Goal: Task Accomplishment & Management: Use online tool/utility

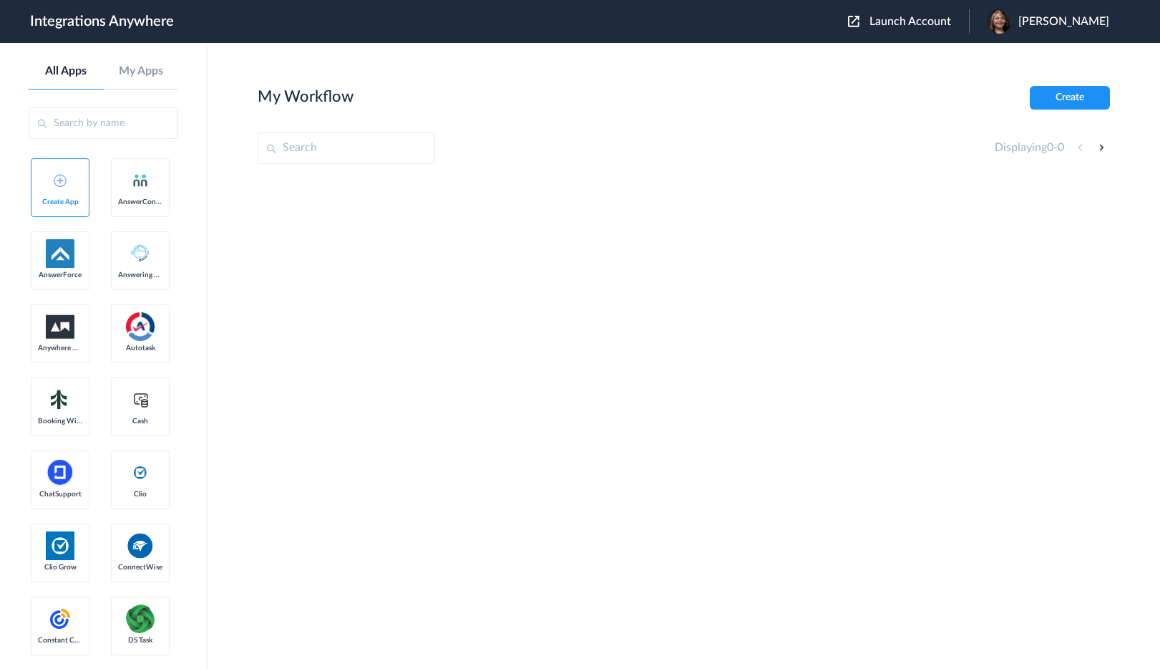
click at [937, 24] on span "Launch Account" at bounding box center [911, 21] width 82 height 11
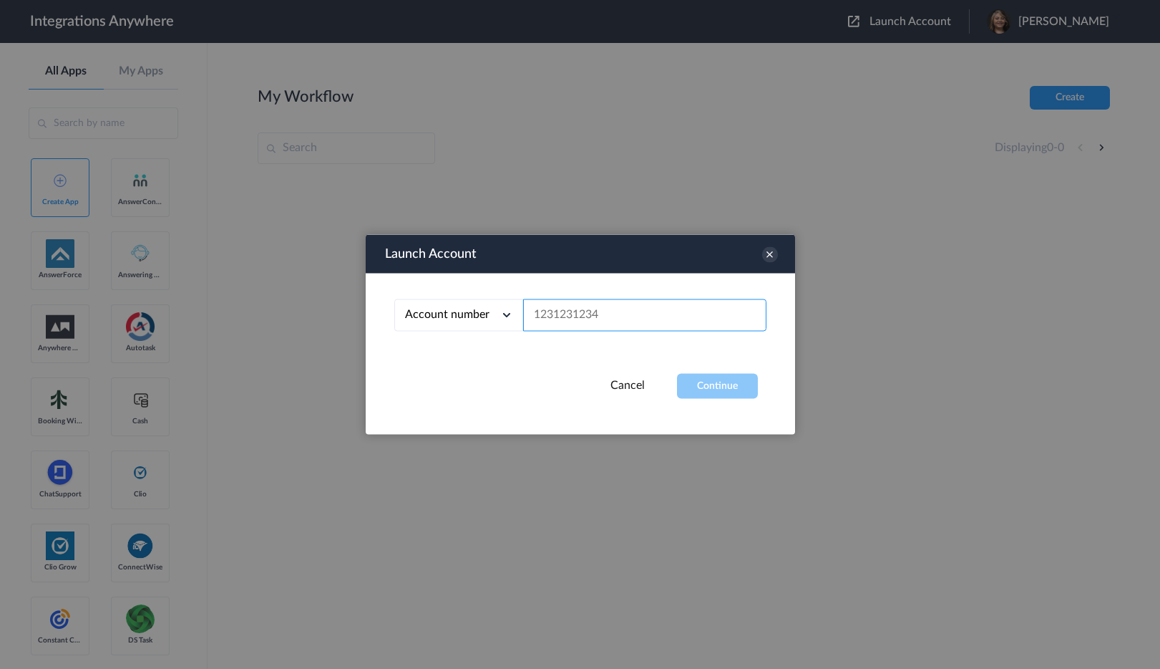
click at [586, 311] on input "text" at bounding box center [644, 315] width 243 height 32
paste input "3232180362"
type input "3232180362"
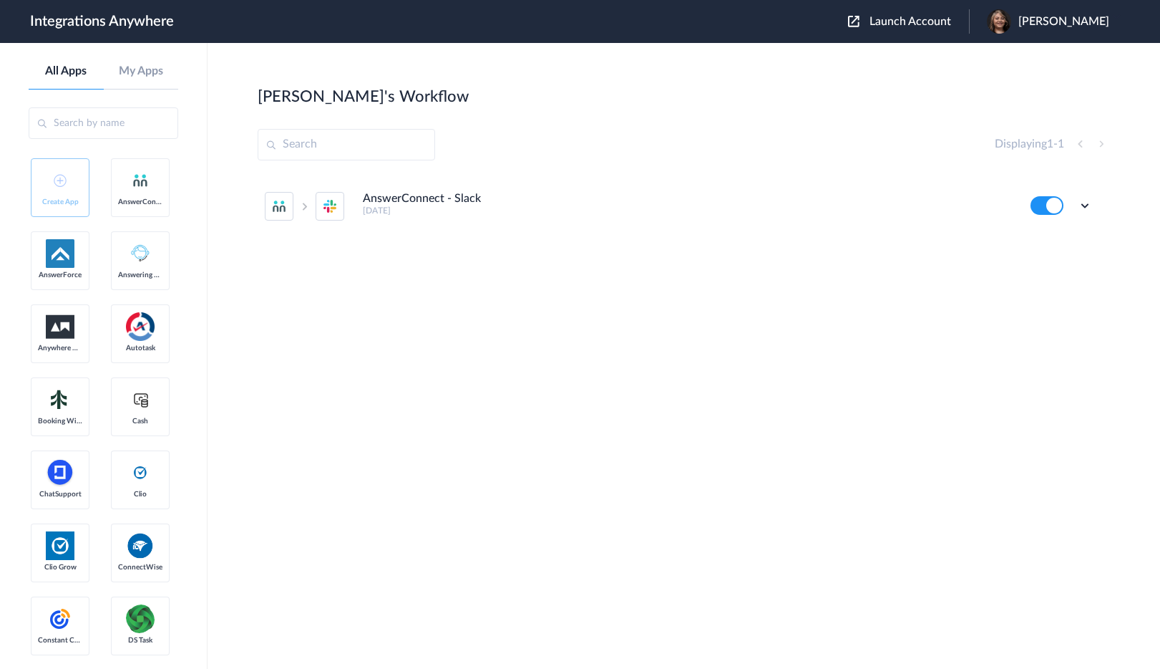
click at [420, 208] on h5 "14 days ago" at bounding box center [687, 210] width 649 height 10
click at [417, 199] on h4 "AnswerConnect - Slack" at bounding box center [422, 199] width 118 height 14
click at [1086, 207] on icon at bounding box center [1085, 205] width 14 height 14
click at [1057, 261] on link "Task history" at bounding box center [1044, 265] width 69 height 10
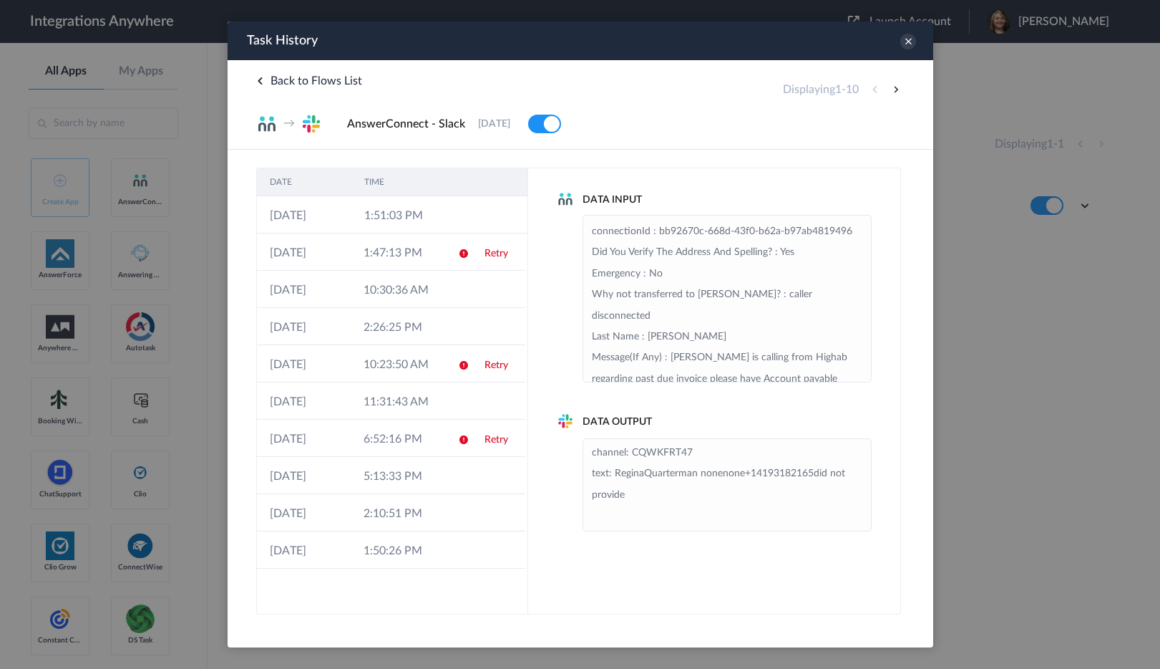
scroll to position [487, 0]
click at [906, 44] on icon at bounding box center [908, 42] width 16 height 16
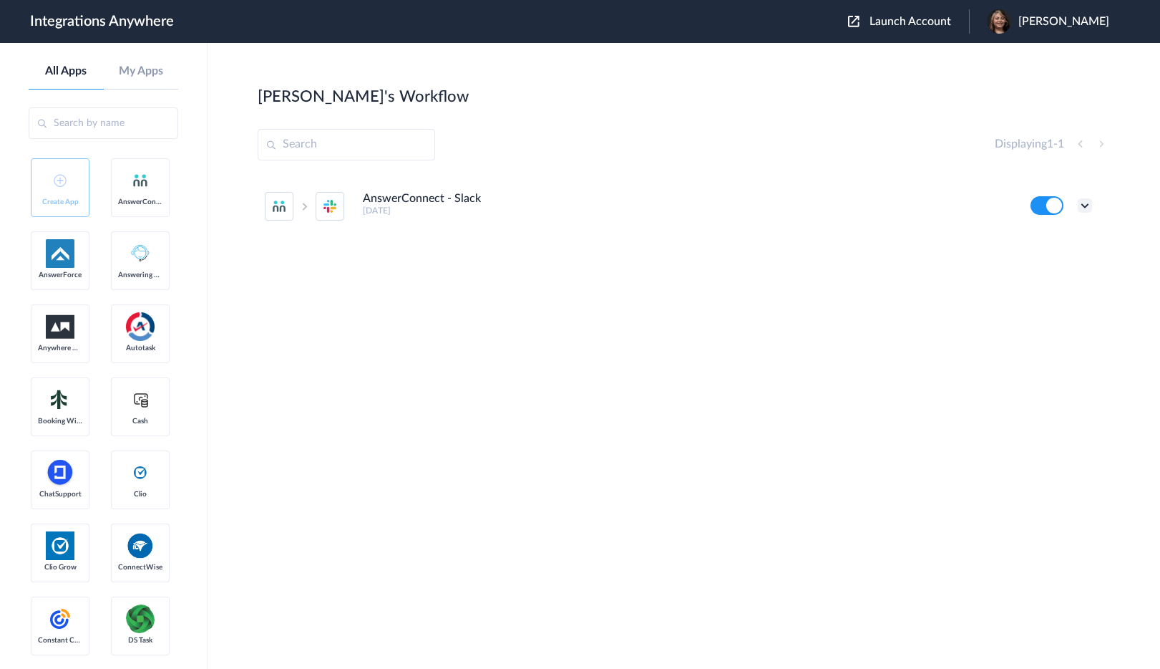
click at [1090, 204] on icon at bounding box center [1085, 205] width 14 height 14
click at [1041, 267] on link "Task history" at bounding box center [1044, 265] width 69 height 10
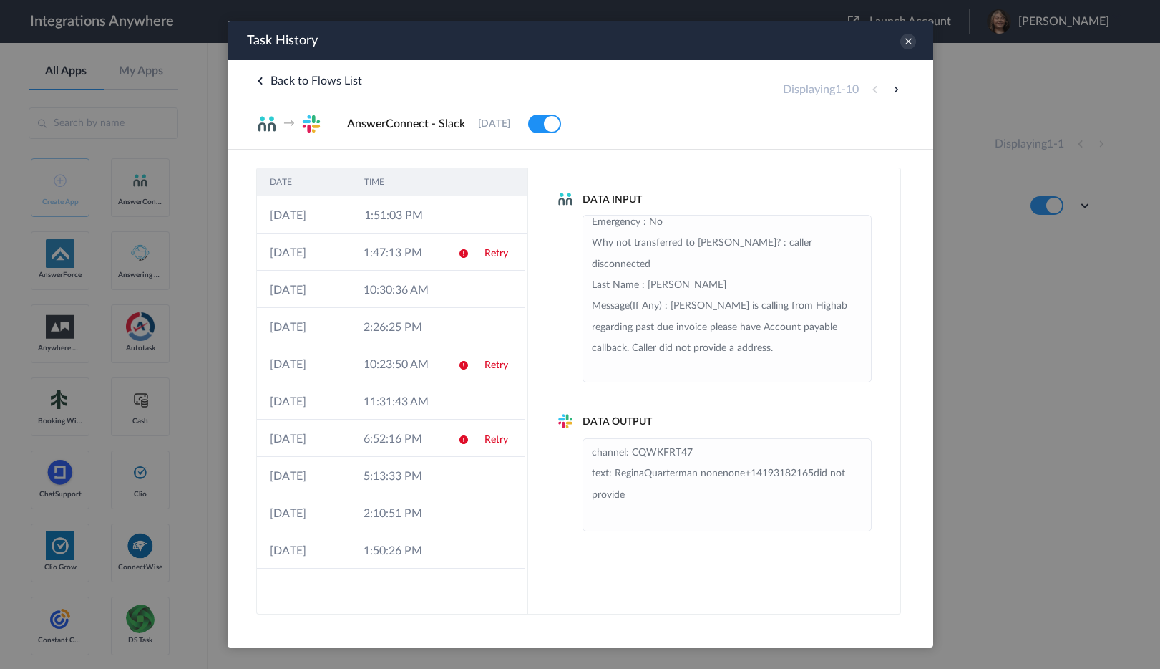
scroll to position [536, 0]
click at [901, 42] on icon at bounding box center [908, 42] width 16 height 16
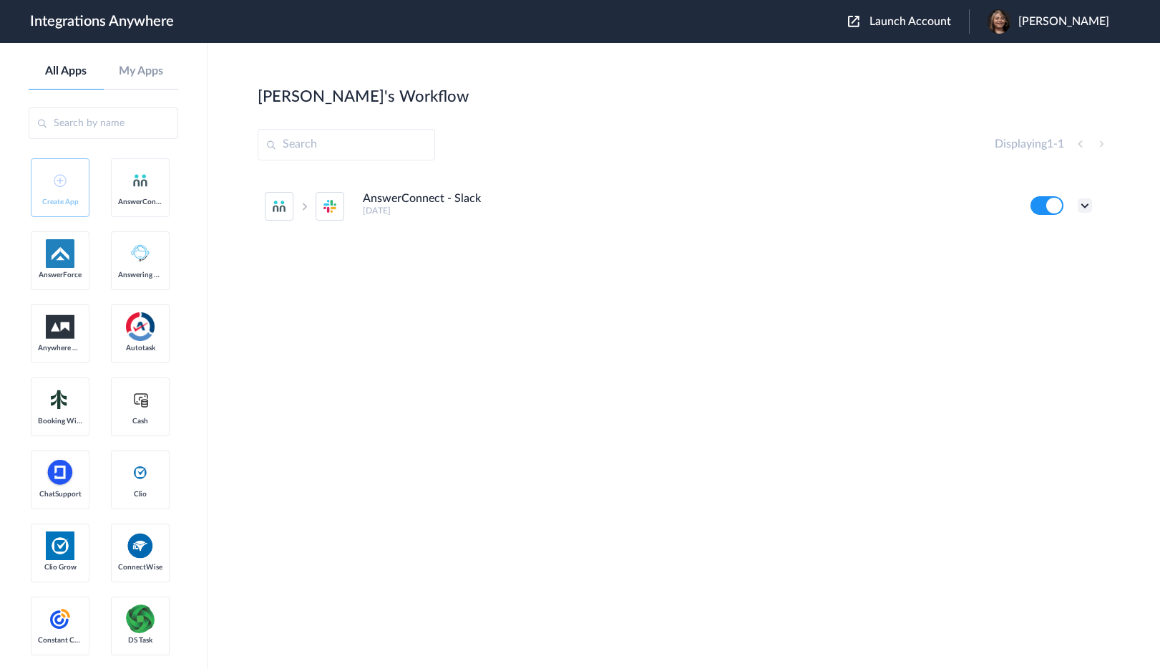
click at [1090, 208] on icon at bounding box center [1085, 205] width 14 height 14
click at [1042, 233] on link "Edit" at bounding box center [1027, 238] width 34 height 10
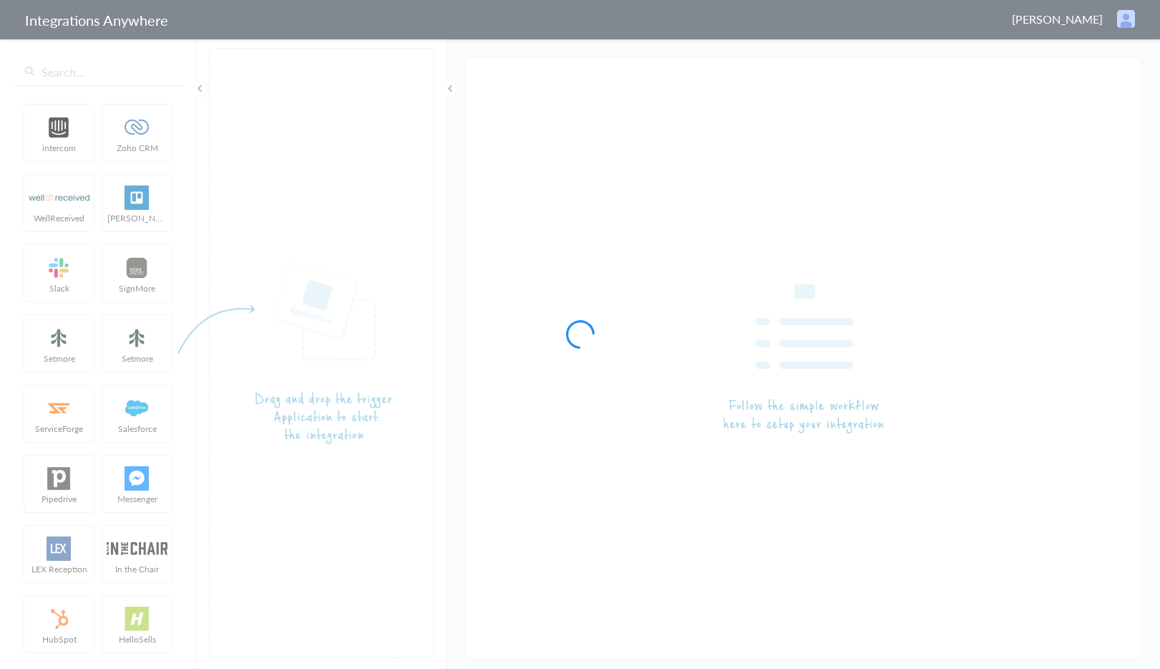
type input "AnswerConnect - Slack"
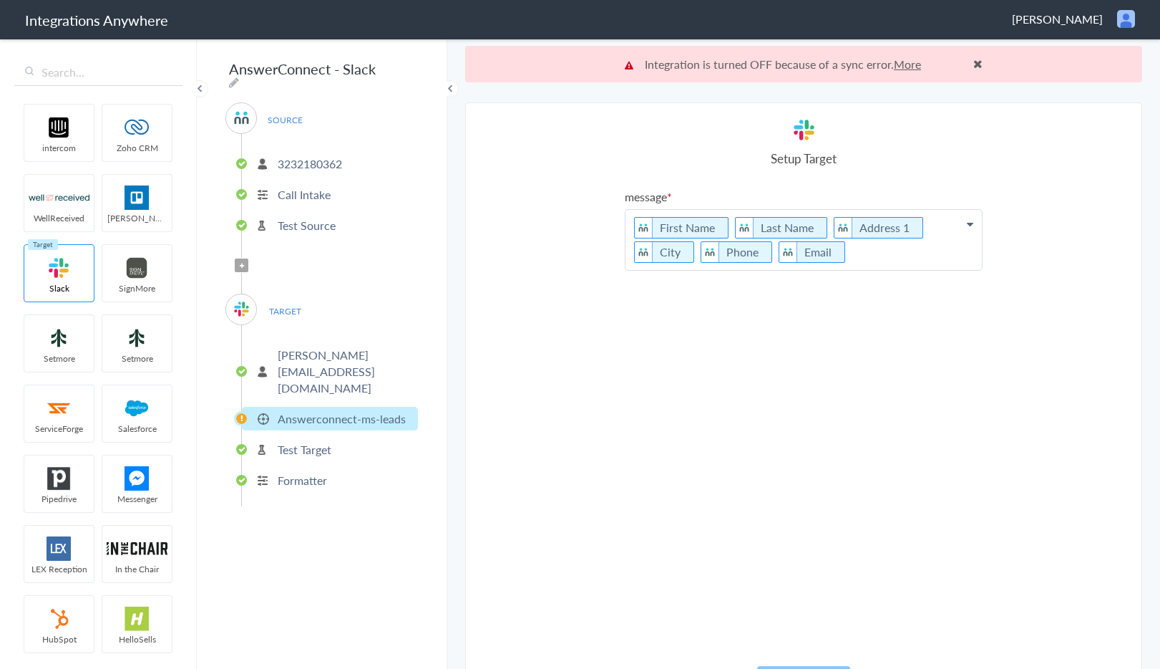
click at [910, 65] on link "More" at bounding box center [907, 64] width 27 height 16
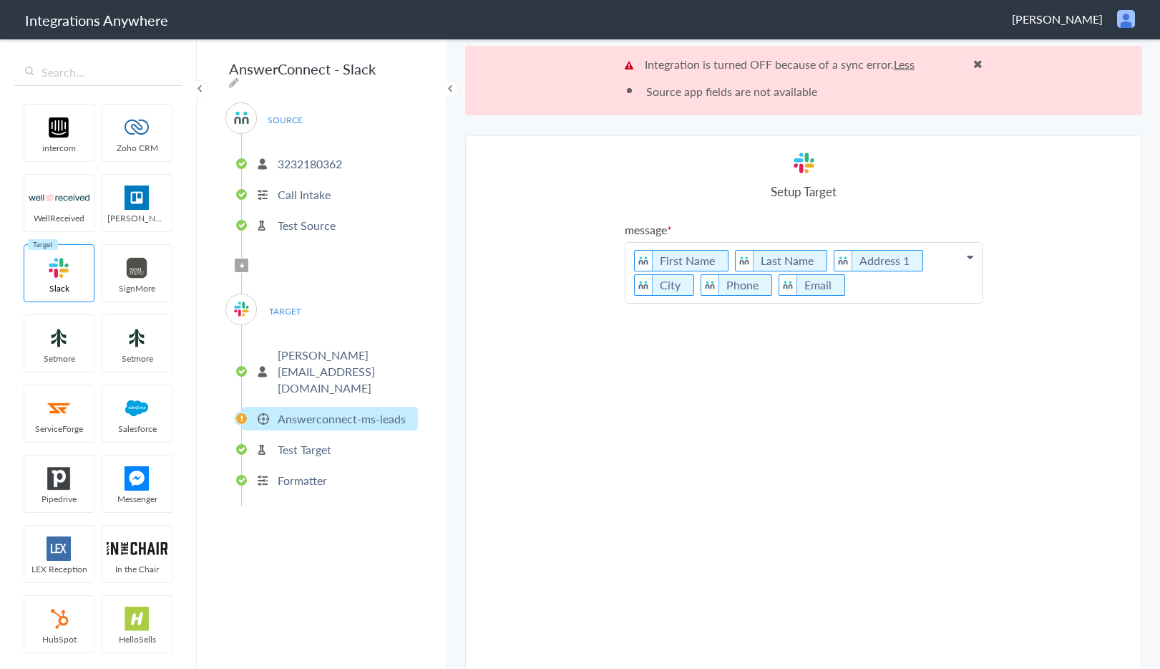
click at [973, 258] on icon at bounding box center [970, 256] width 6 height 11
drag, startPoint x: 578, startPoint y: 161, endPoint x: 634, endPoint y: 145, distance: 57.5
click at [583, 161] on section "Select Account 3232180362 Rename Delete (14 days ago) + connect Continue Setup …" at bounding box center [803, 436] width 677 height 603
click at [578, 319] on section "Select Account 3232180362 Rename Delete (14 days ago) + connect Continue Setup …" at bounding box center [803, 436] width 677 height 603
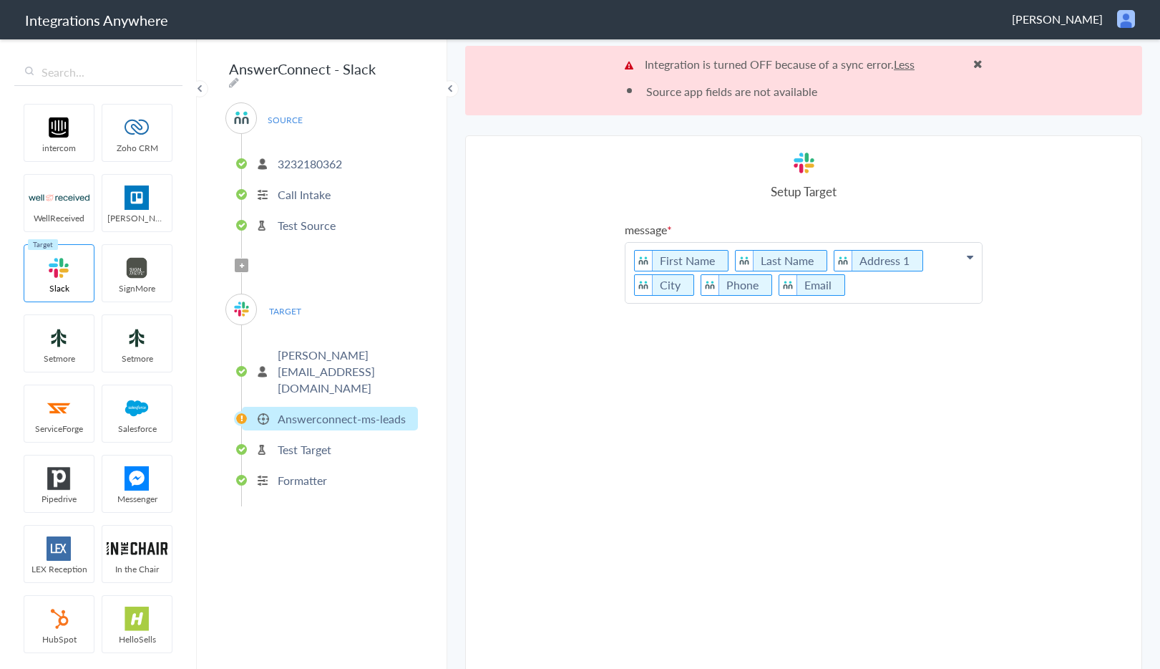
scroll to position [6, 0]
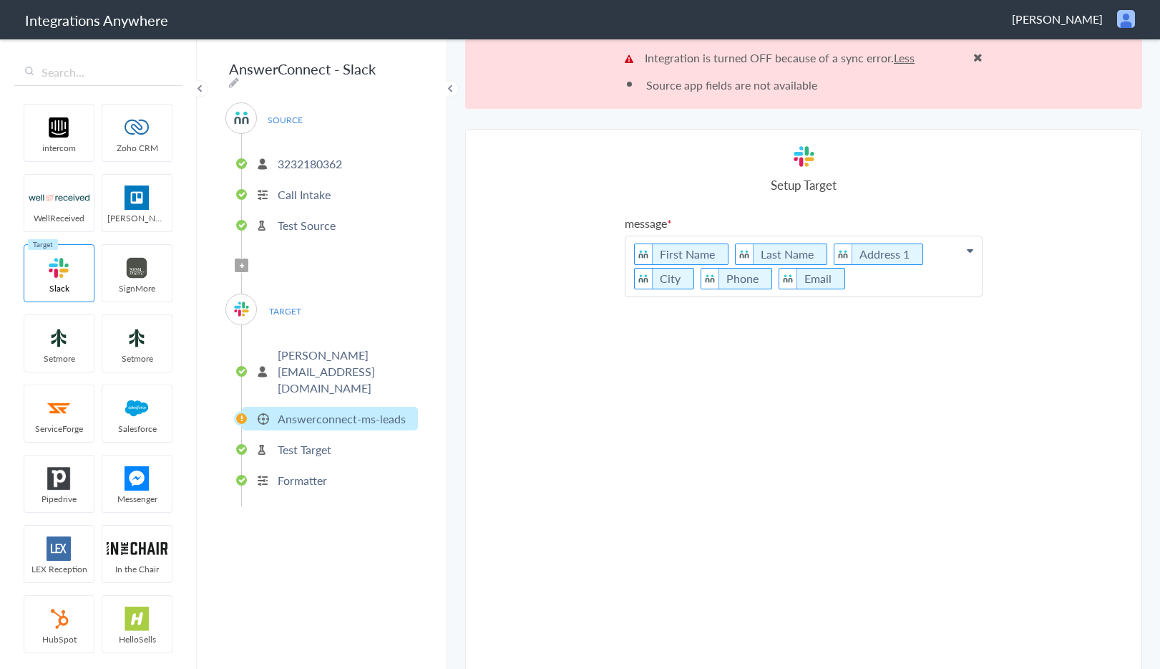
click at [294, 168] on li "3232180362" at bounding box center [330, 164] width 176 height 24
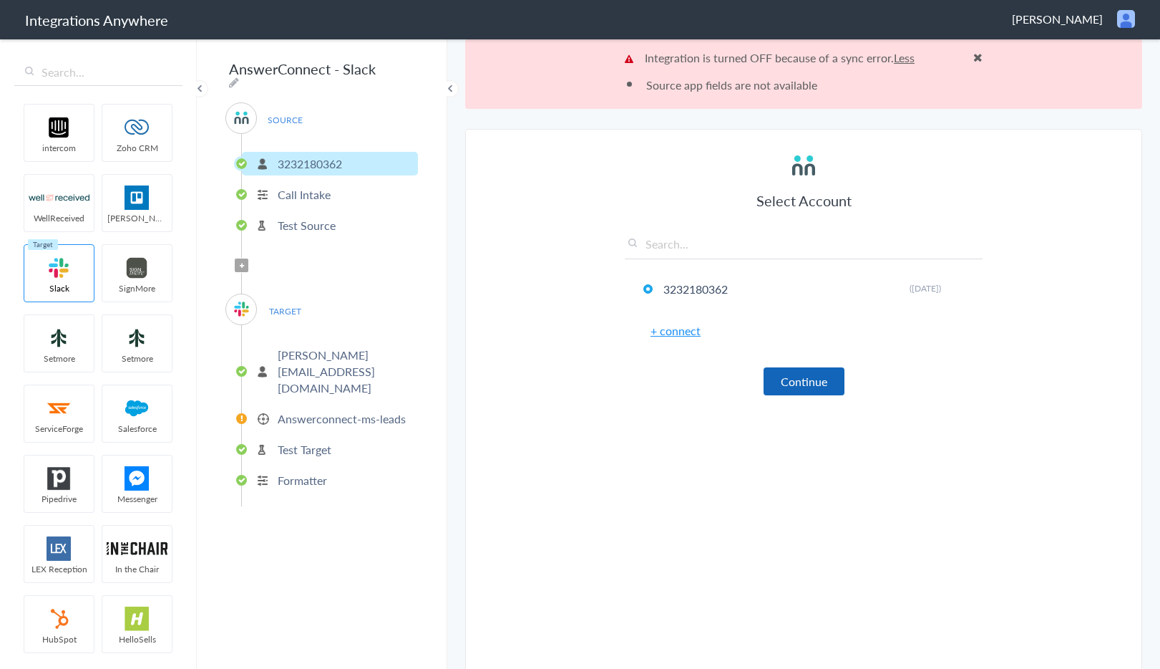
click at [831, 376] on button "Continue" at bounding box center [804, 381] width 81 height 28
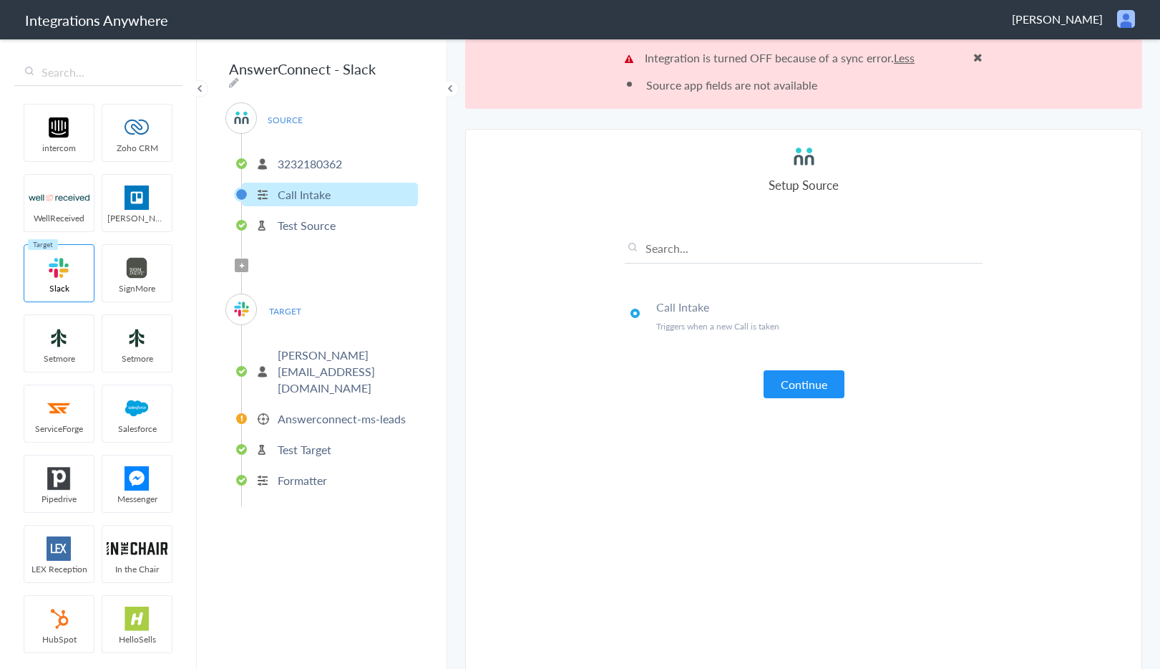
click at [820, 387] on button "Continue" at bounding box center [804, 384] width 81 height 28
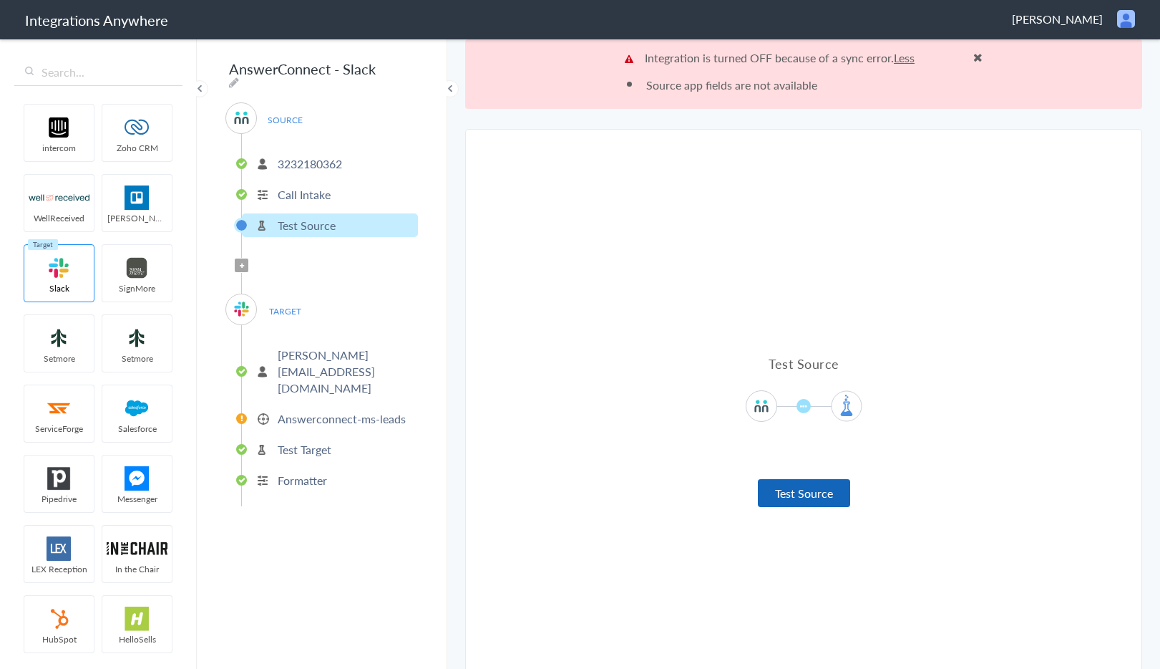
click at [805, 493] on button "Test Source" at bounding box center [804, 493] width 92 height 28
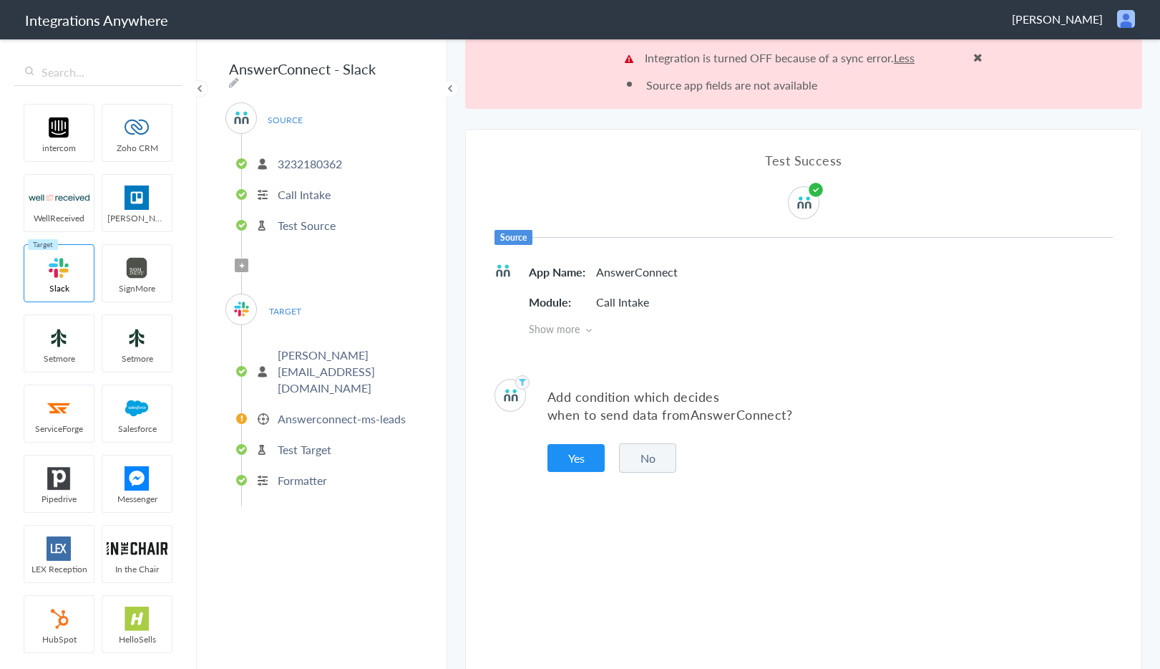
click at [562, 326] on span "Show more" at bounding box center [821, 328] width 584 height 14
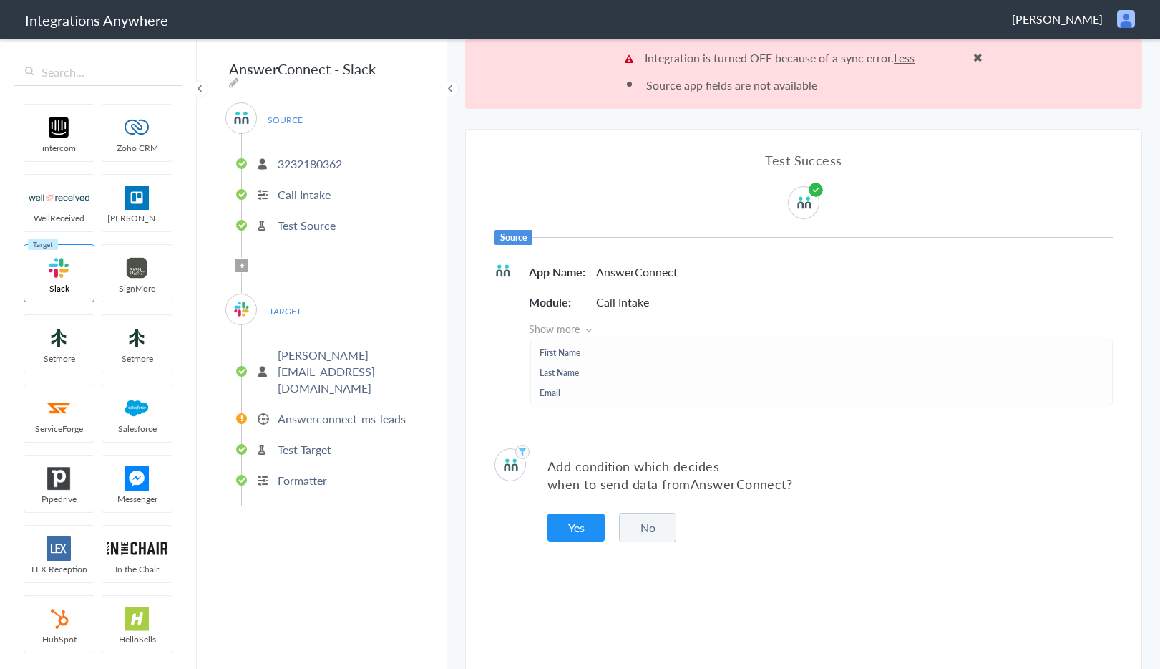
click at [563, 326] on span "Show more" at bounding box center [821, 328] width 584 height 14
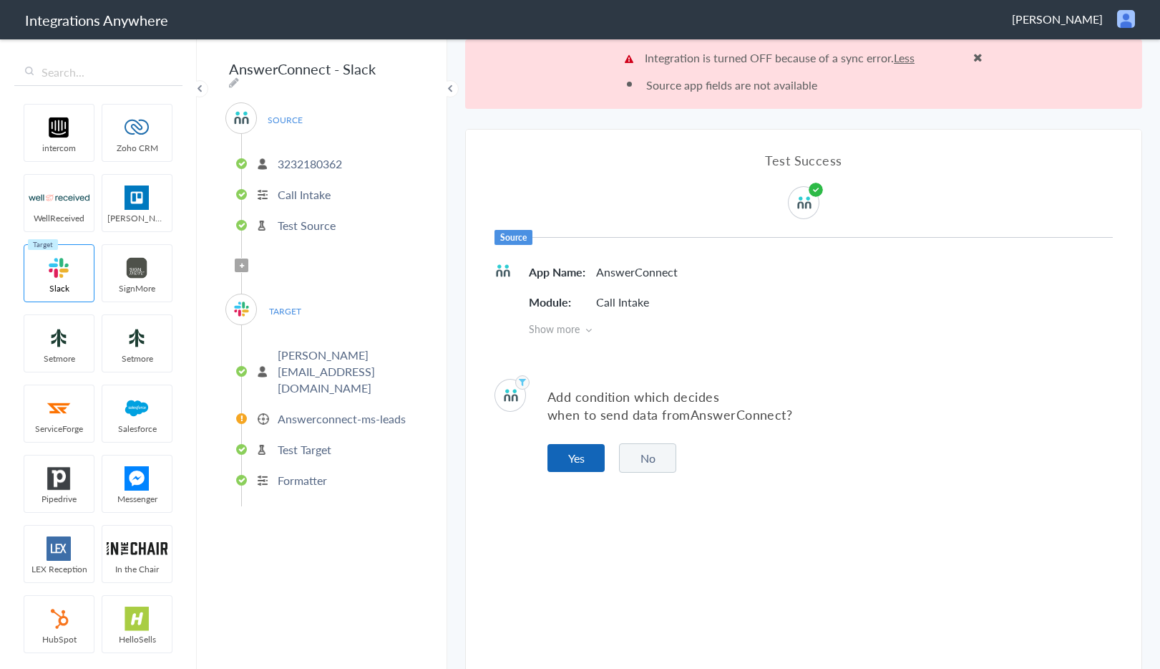
click at [577, 461] on button "Yes" at bounding box center [576, 458] width 57 height 28
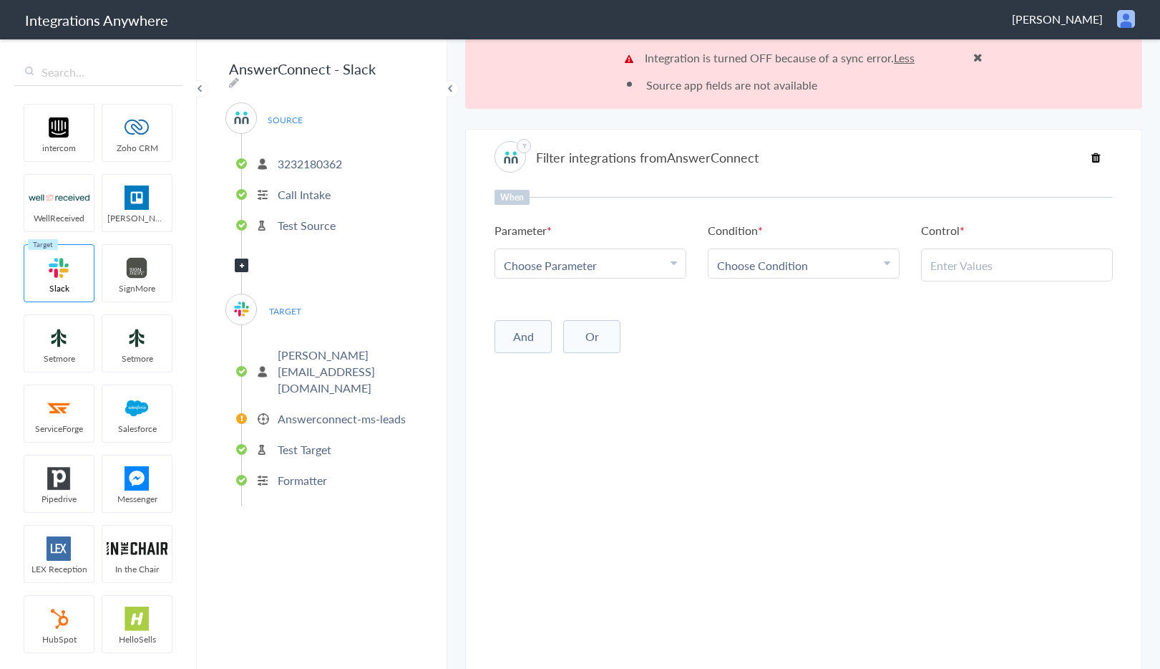
click at [1098, 152] on icon at bounding box center [1096, 157] width 9 height 11
click at [1095, 155] on icon at bounding box center [1096, 157] width 9 height 11
click at [314, 218] on p "Test Source" at bounding box center [307, 225] width 58 height 16
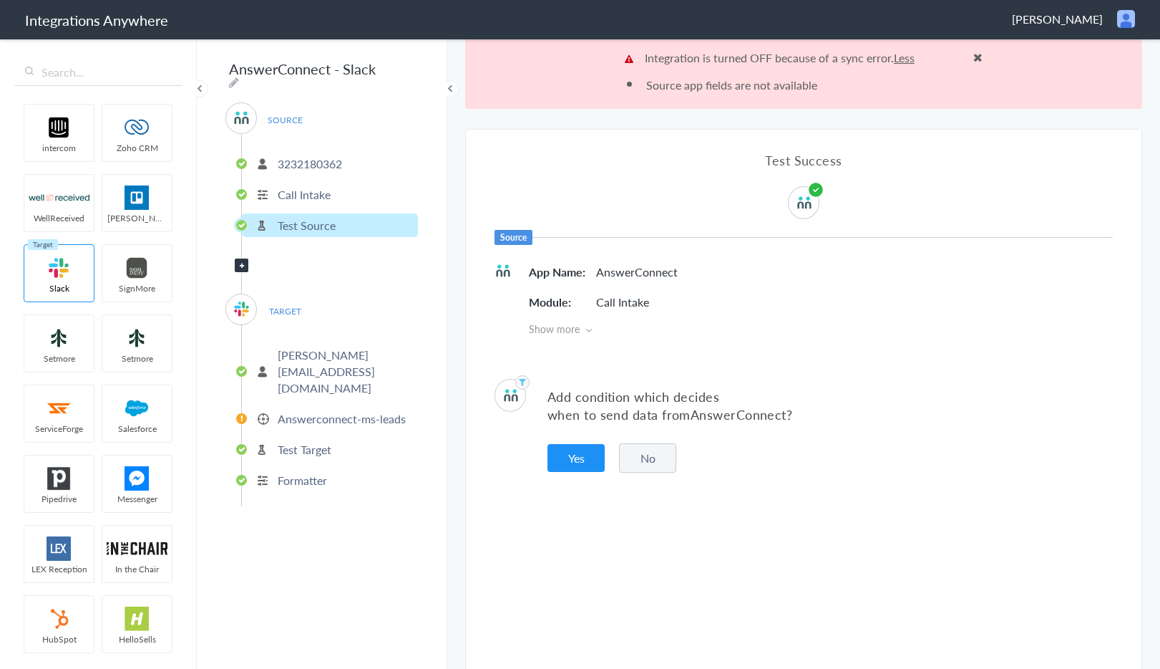
click at [636, 449] on button "No" at bounding box center [647, 457] width 57 height 29
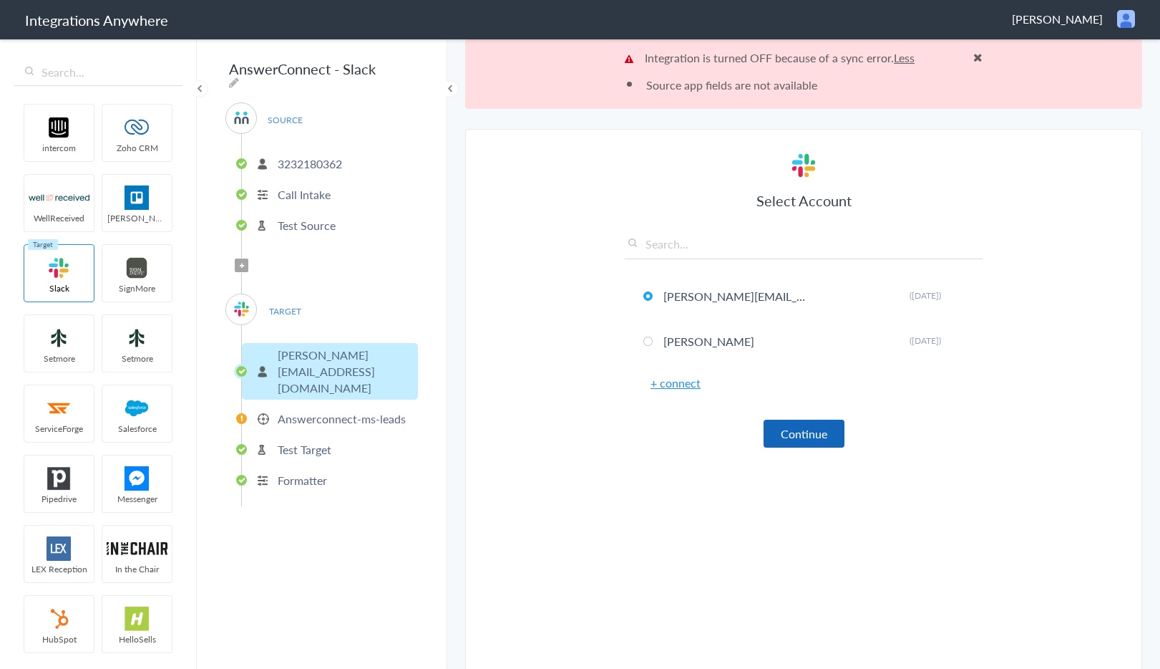
click at [785, 433] on button "Continue" at bounding box center [804, 434] width 81 height 28
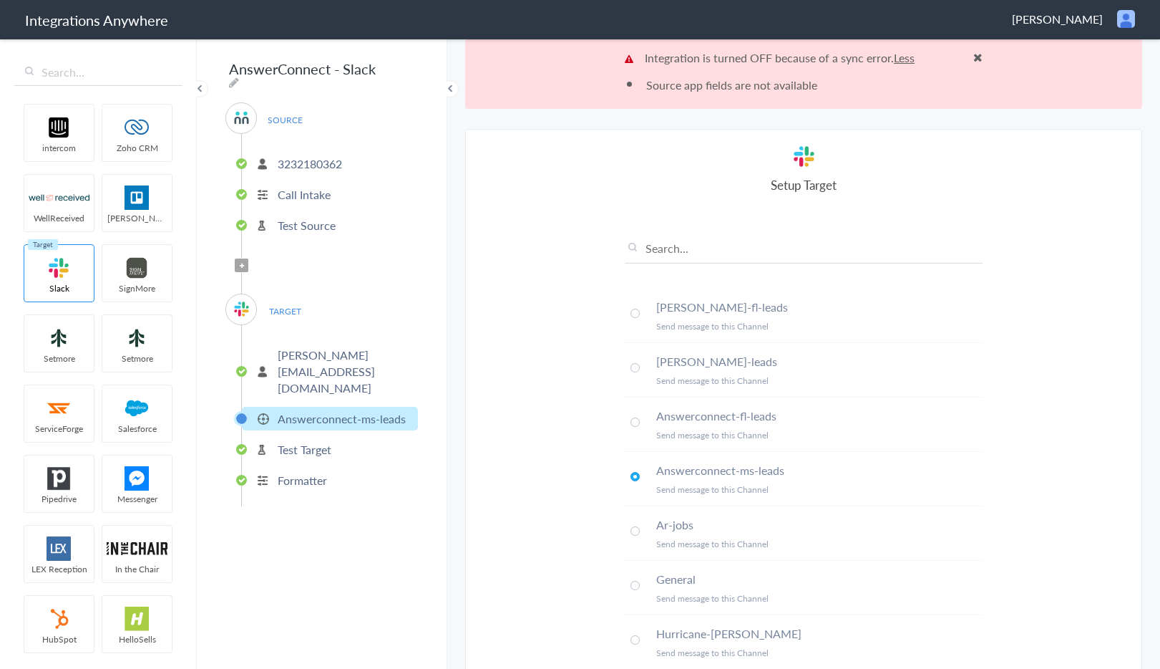
scroll to position [69, 0]
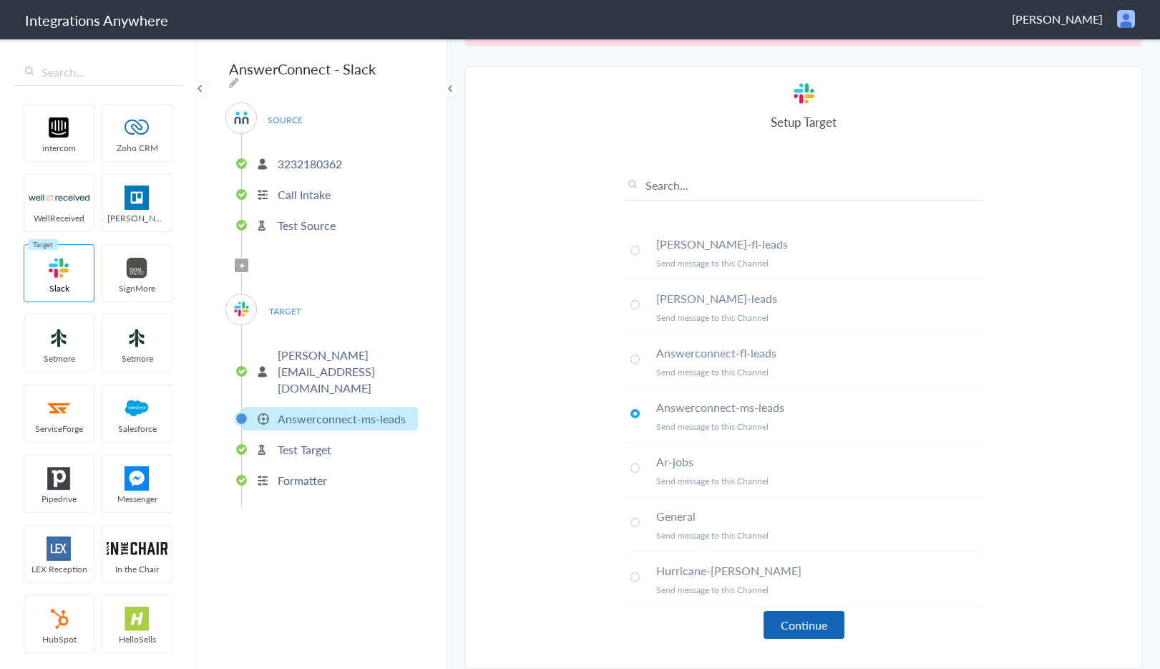
click at [825, 616] on button "Continue" at bounding box center [804, 625] width 81 height 28
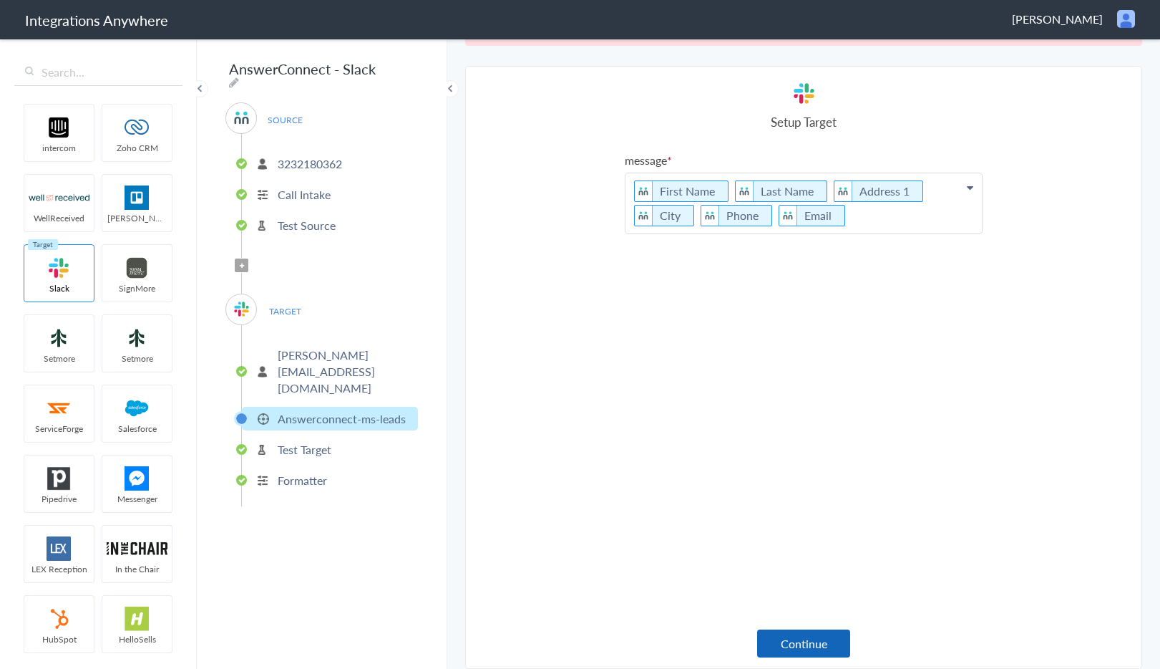
click at [805, 648] on button "Continue" at bounding box center [803, 643] width 93 height 28
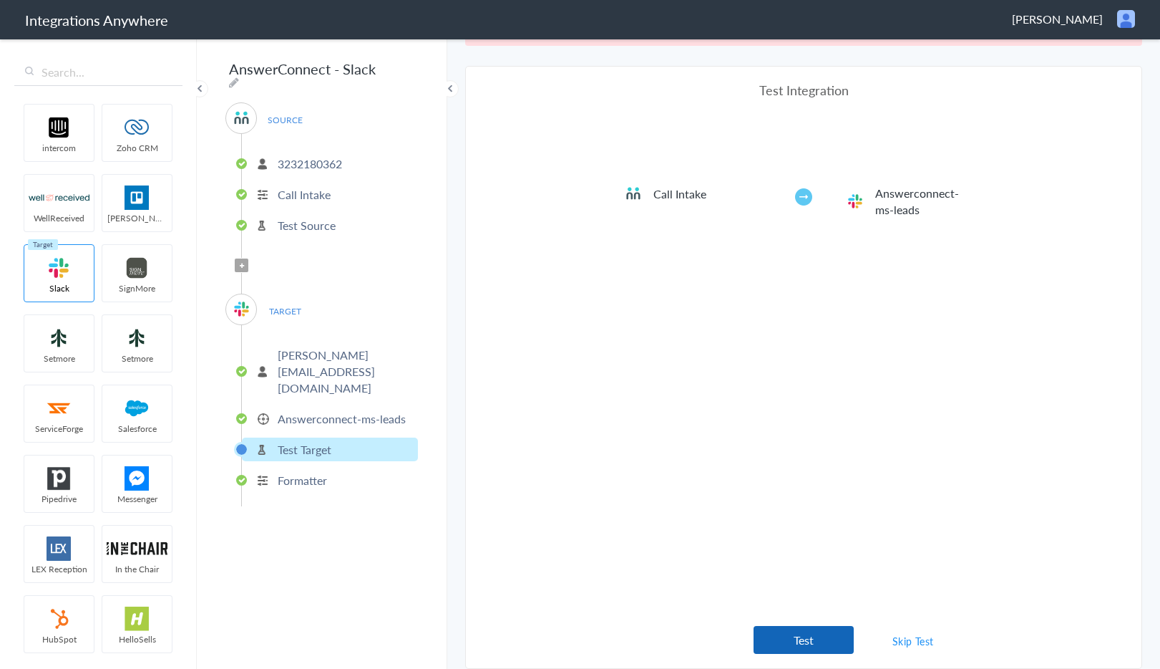
click at [805, 644] on button "Test" at bounding box center [804, 640] width 100 height 28
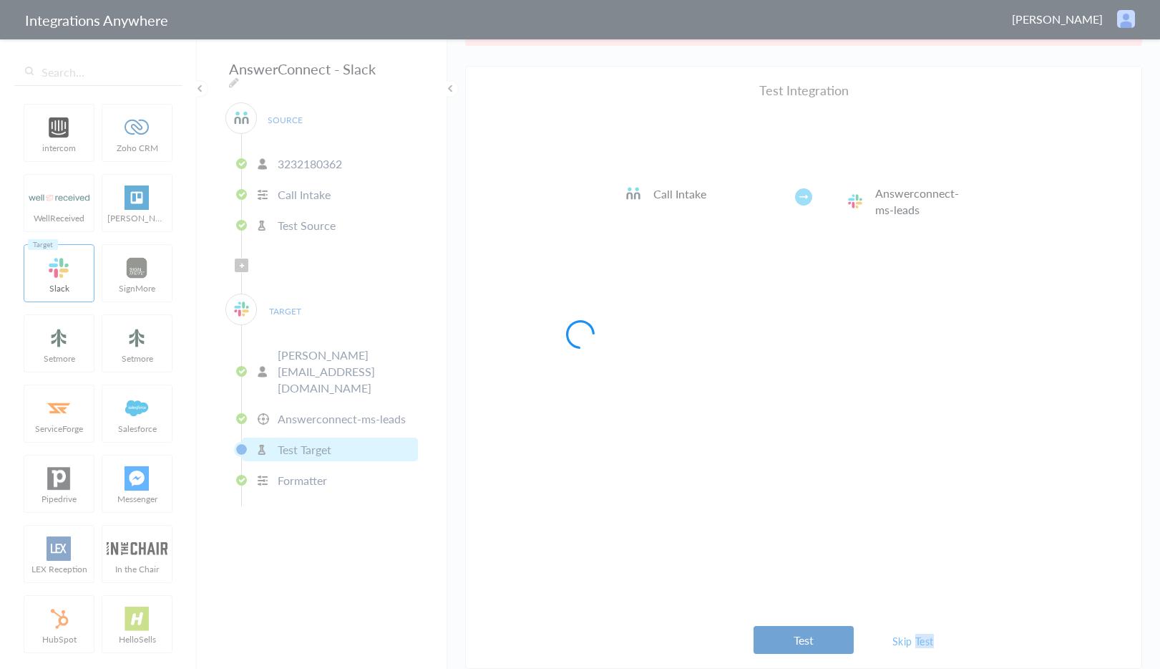
click at [805, 644] on div at bounding box center [580, 334] width 1160 height 669
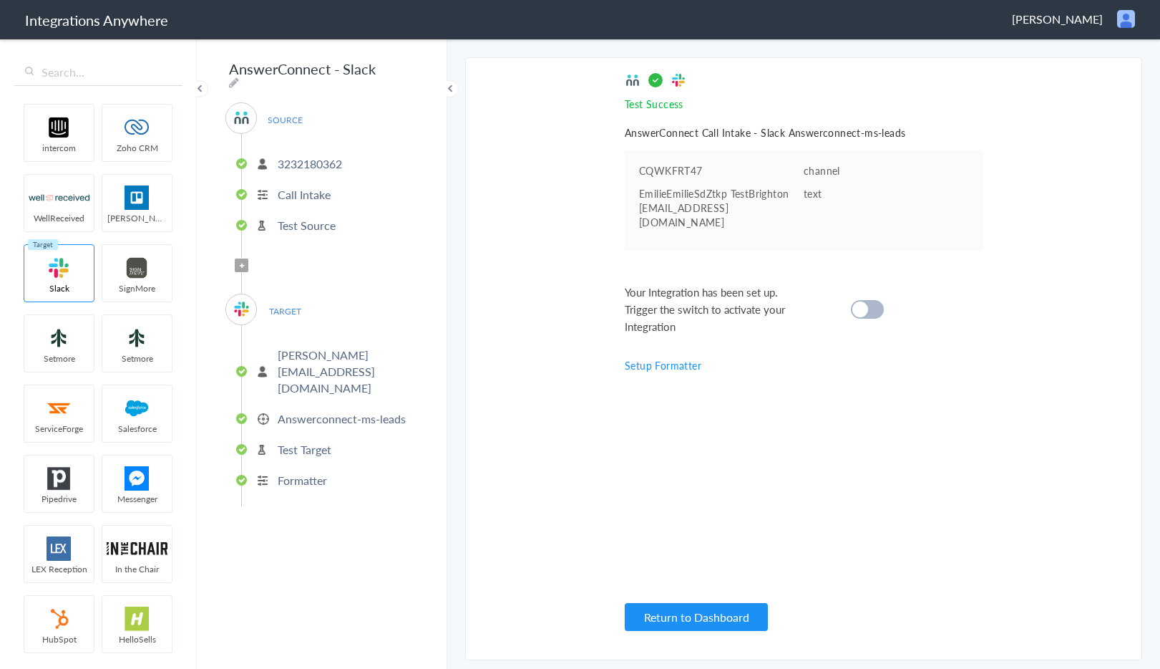
scroll to position [0, 0]
click at [858, 301] on cite at bounding box center [861, 309] width 16 height 16
click at [717, 596] on div "Test Success Invalid data for email AnswerConnect Call Intake - Slack Answercon…" at bounding box center [804, 358] width 358 height 573
click at [713, 610] on button "Return to Dashboard" at bounding box center [696, 617] width 143 height 28
